Goal: Task Accomplishment & Management: Use online tool/utility

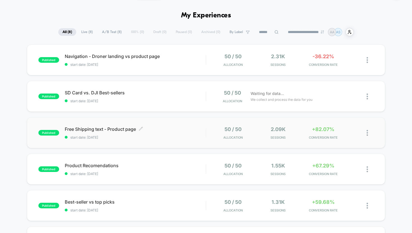
scroll to position [16, 0]
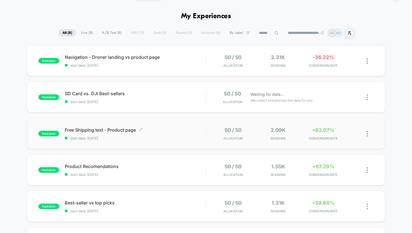
click at [149, 129] on span "Free Shipping text - Product page Click to edit experience details" at bounding box center [135, 130] width 141 height 6
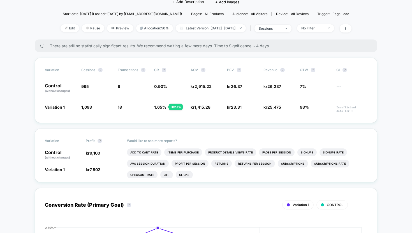
scroll to position [52, 0]
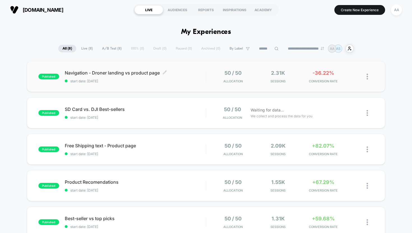
click at [157, 81] on span "start date: [DATE]" at bounding box center [135, 81] width 141 height 4
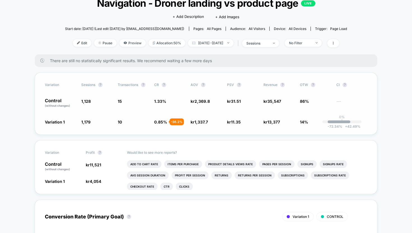
scroll to position [40, 0]
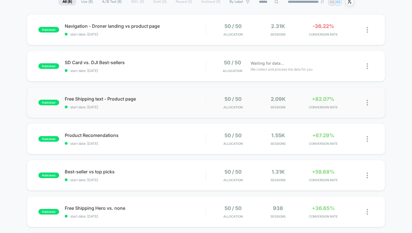
scroll to position [47, 0]
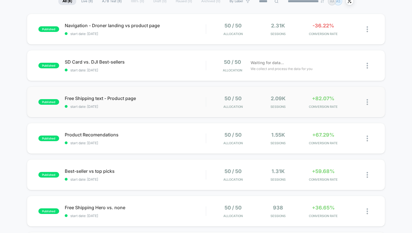
click at [151, 109] on div "published Free Shipping text - Product page start date: [DATE] 50 / 50 Allocati…" at bounding box center [206, 102] width 358 height 31
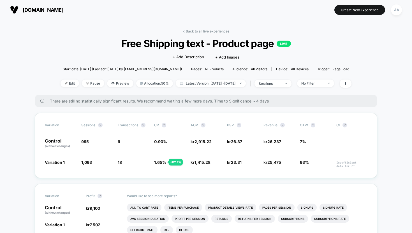
scroll to position [25, 0]
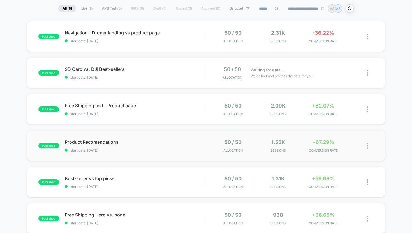
scroll to position [45, 0]
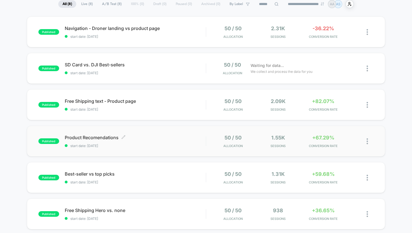
click at [158, 143] on div "Product Recomendations Click to edit experience details Click to edit experienc…" at bounding box center [135, 141] width 141 height 13
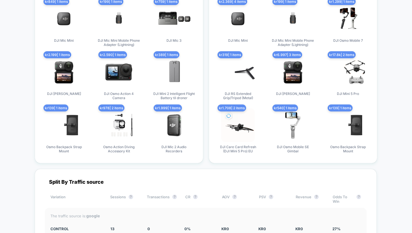
scroll to position [750, 0]
